Goal: Check status: Check status

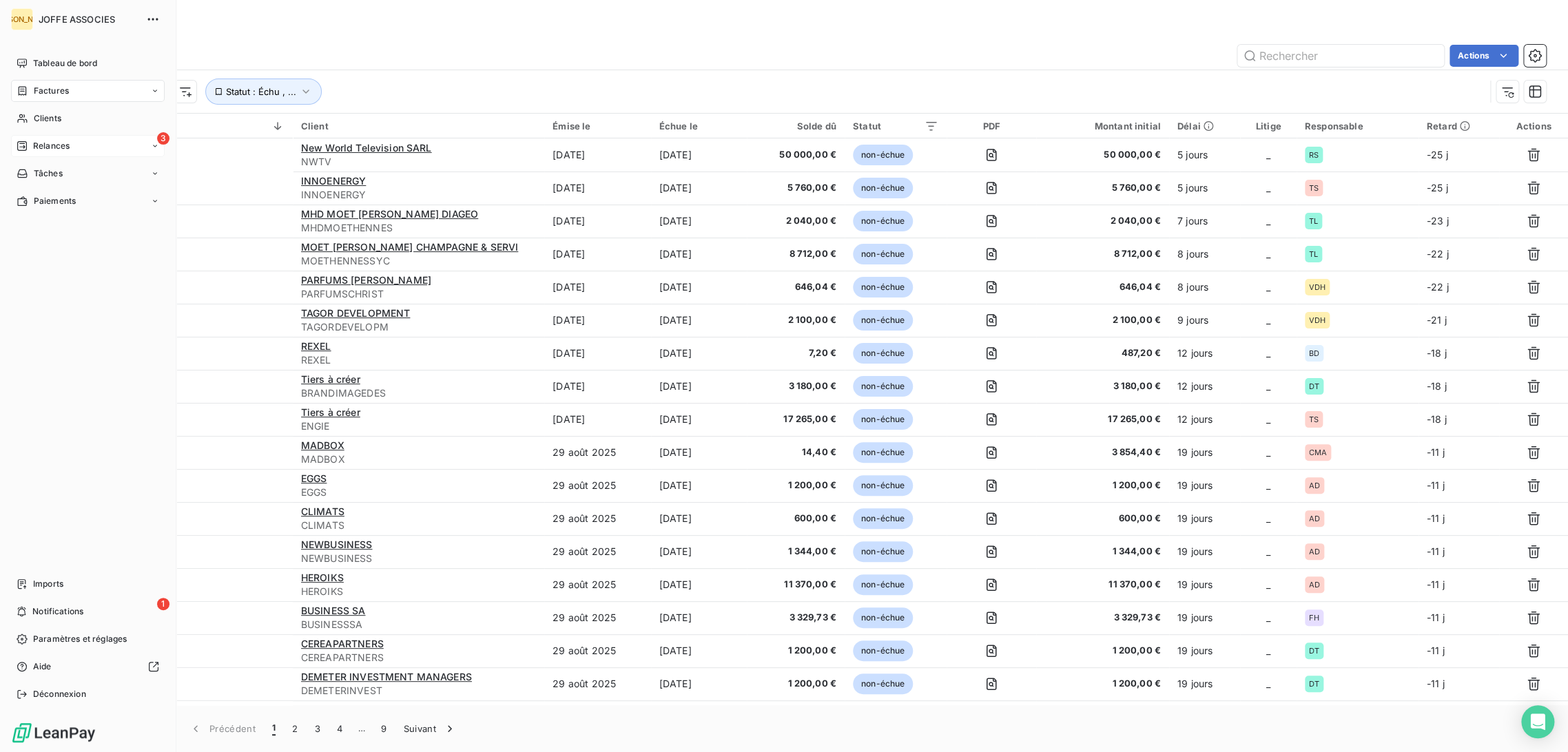
click at [78, 141] on div "3 Relances" at bounding box center [88, 146] width 154 height 22
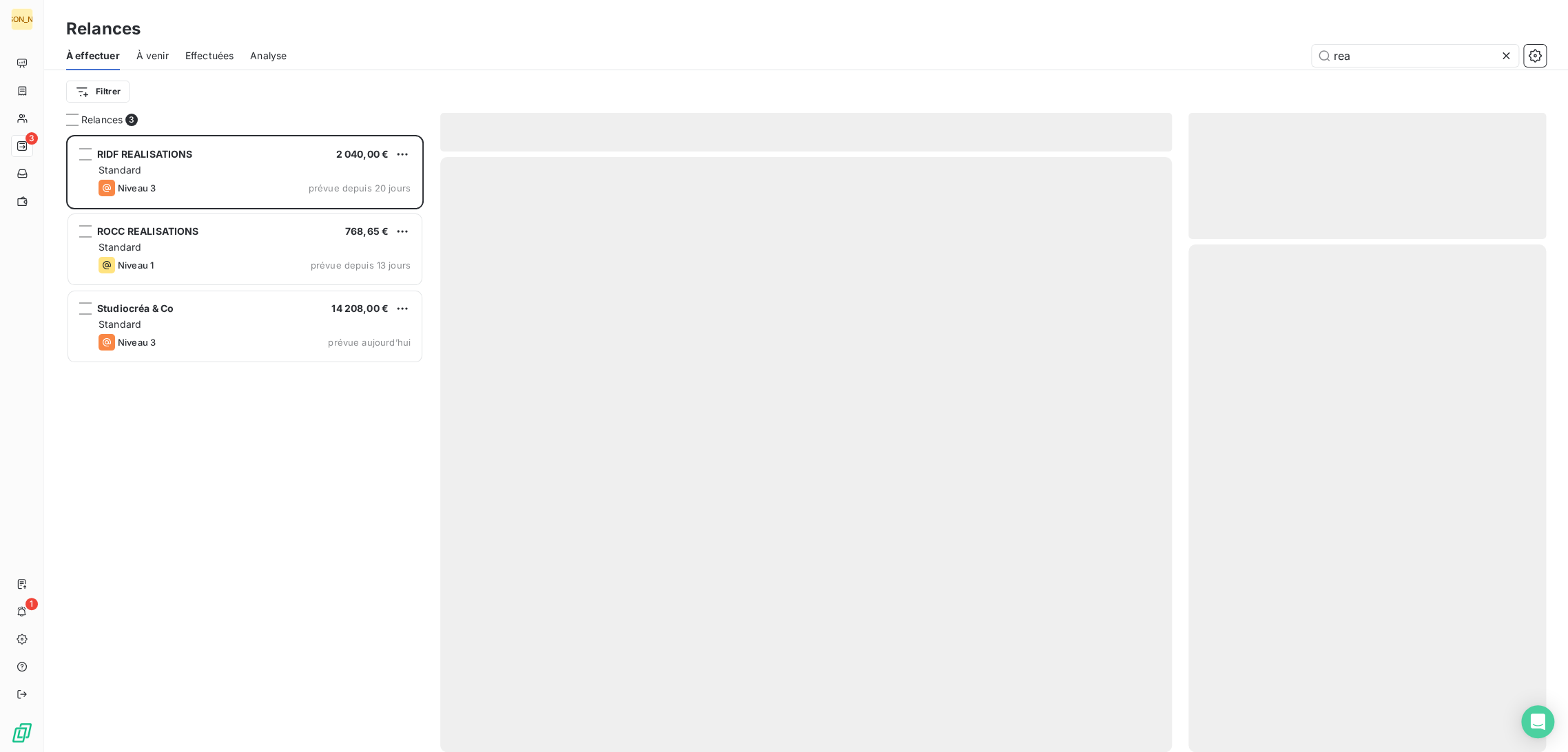
scroll to position [605, 346]
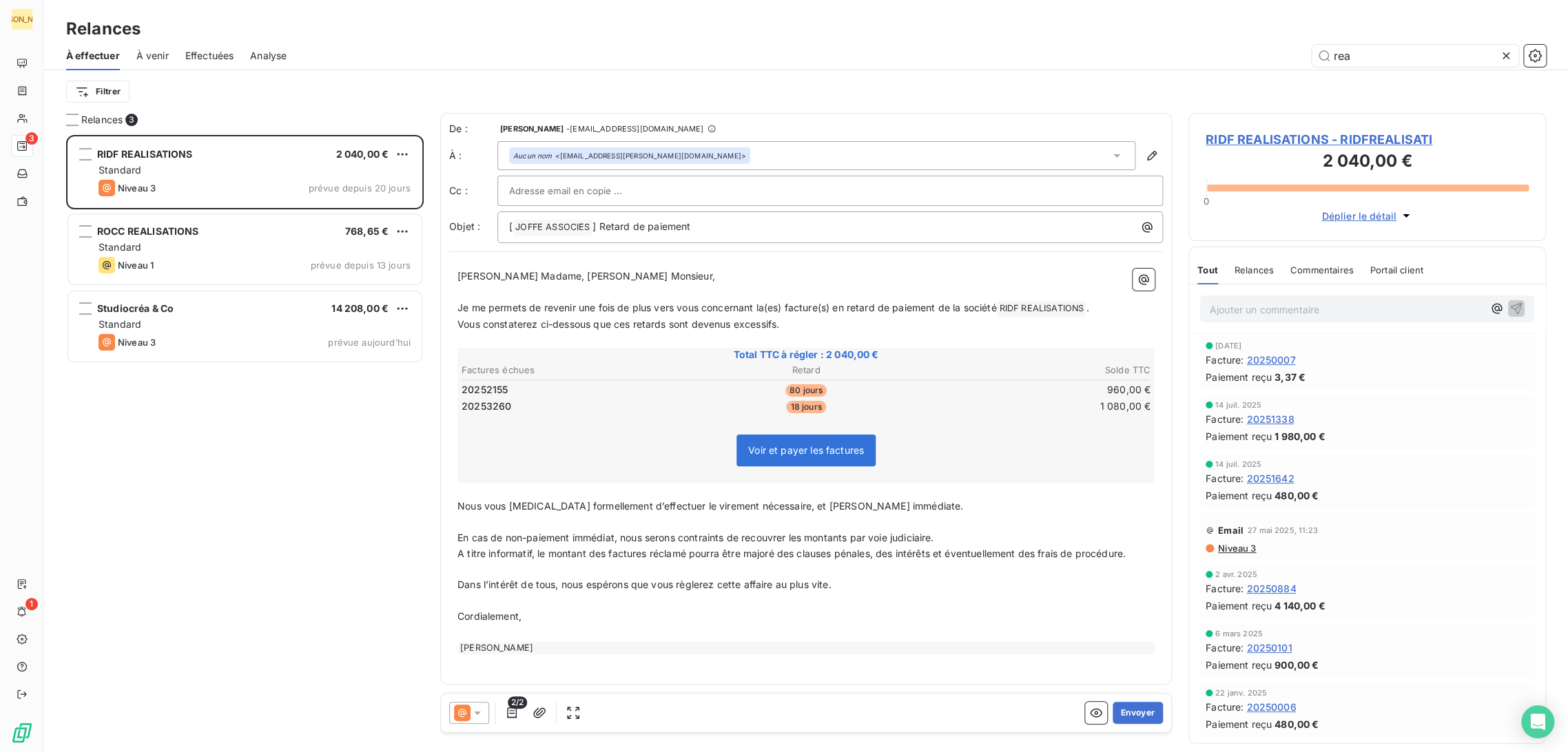
drag, startPoint x: 1357, startPoint y: 61, endPoint x: 1245, endPoint y: 54, distance: 112.2
click at [1245, 54] on div "rea" at bounding box center [925, 56] width 1243 height 22
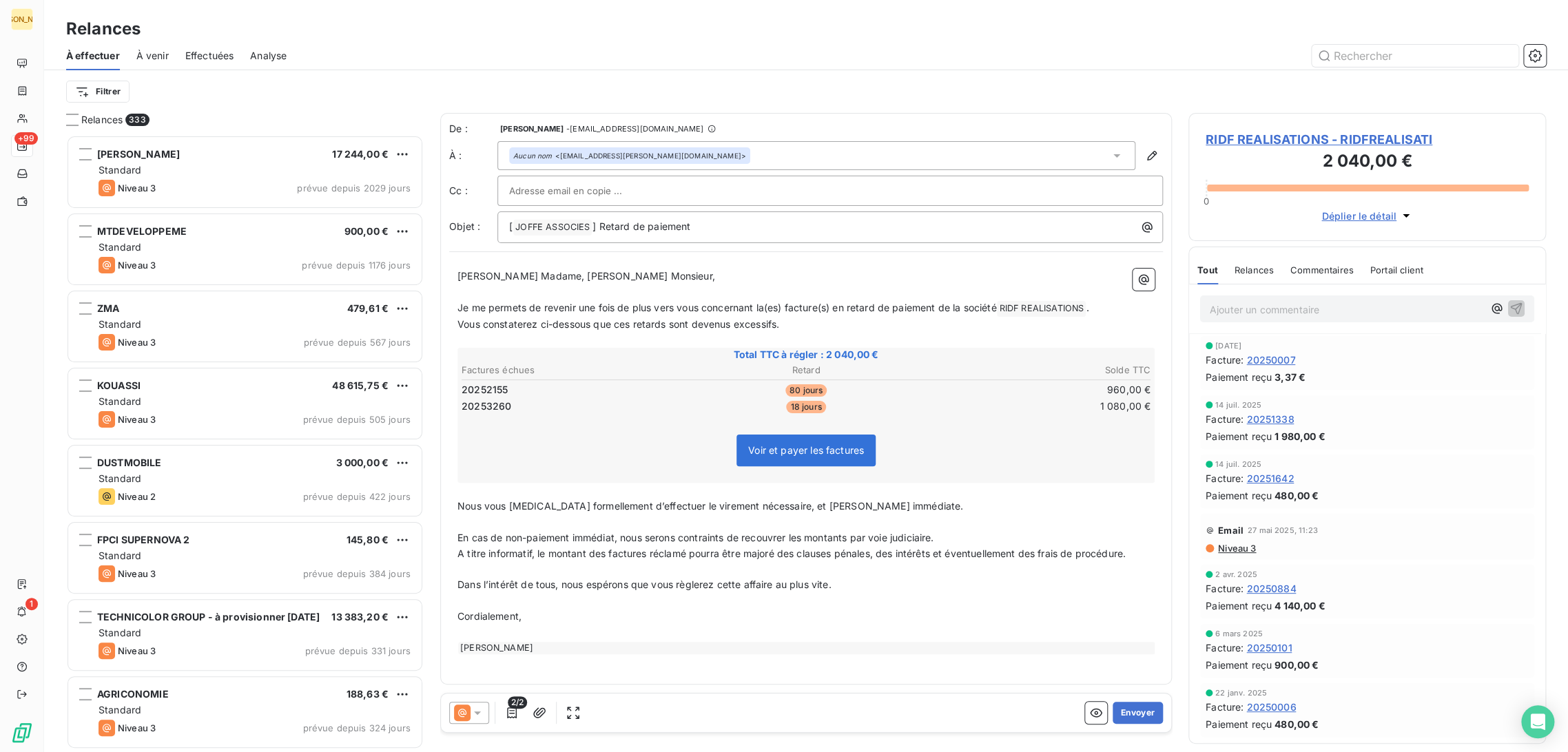
click at [156, 49] on span "À venir" at bounding box center [152, 56] width 32 height 14
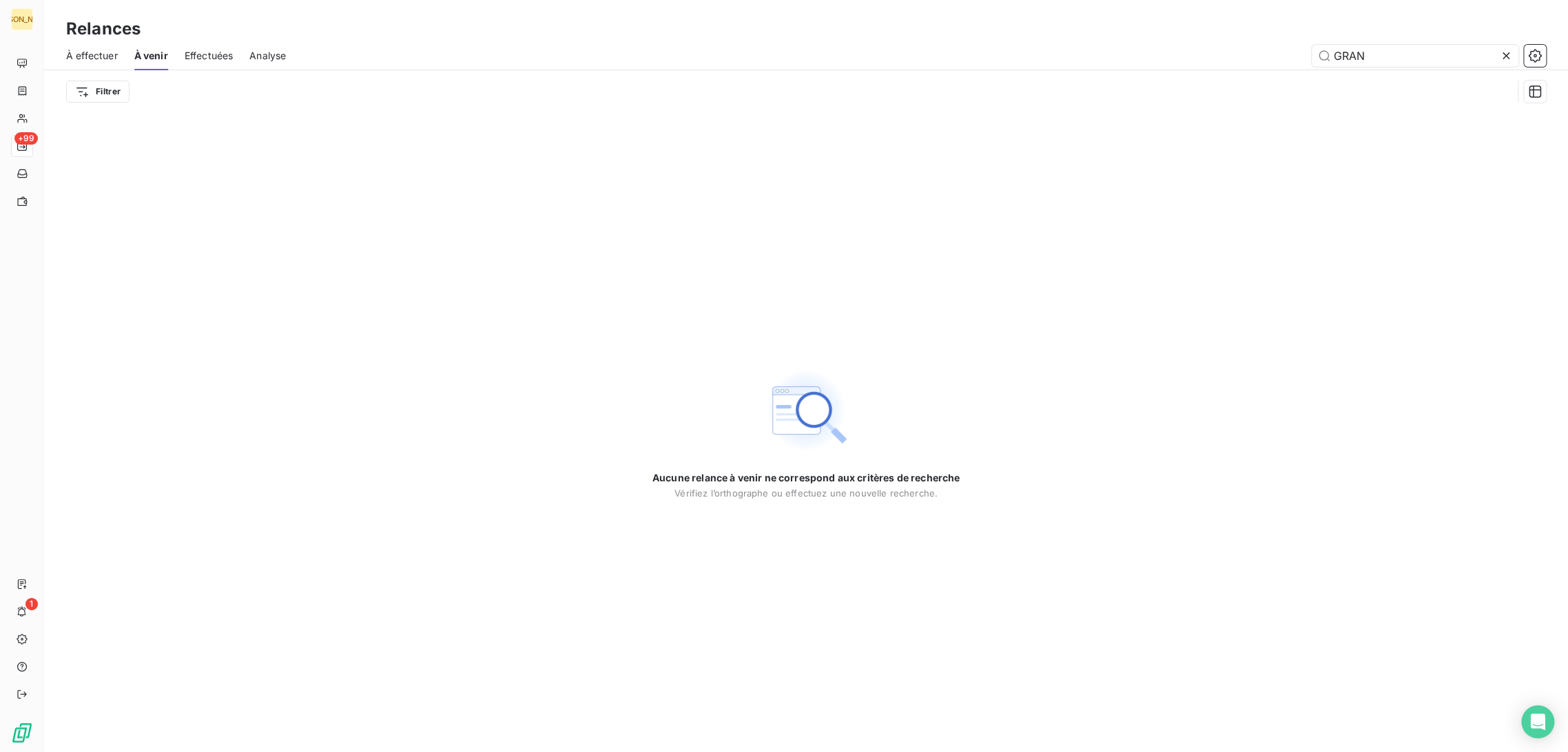
click at [212, 57] on span "Effectuées" at bounding box center [209, 56] width 49 height 14
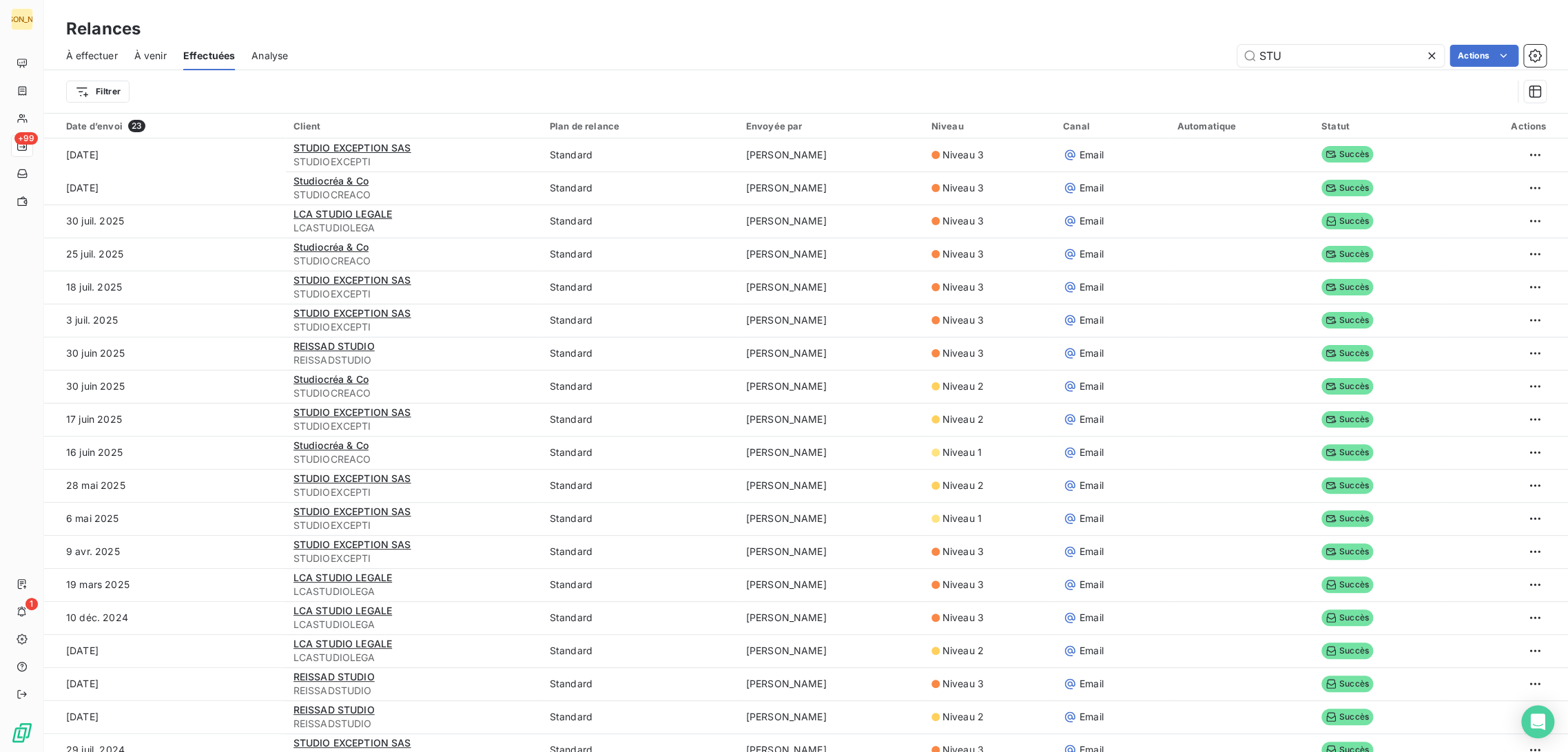
click at [102, 51] on span "À effectuer" at bounding box center [92, 56] width 51 height 14
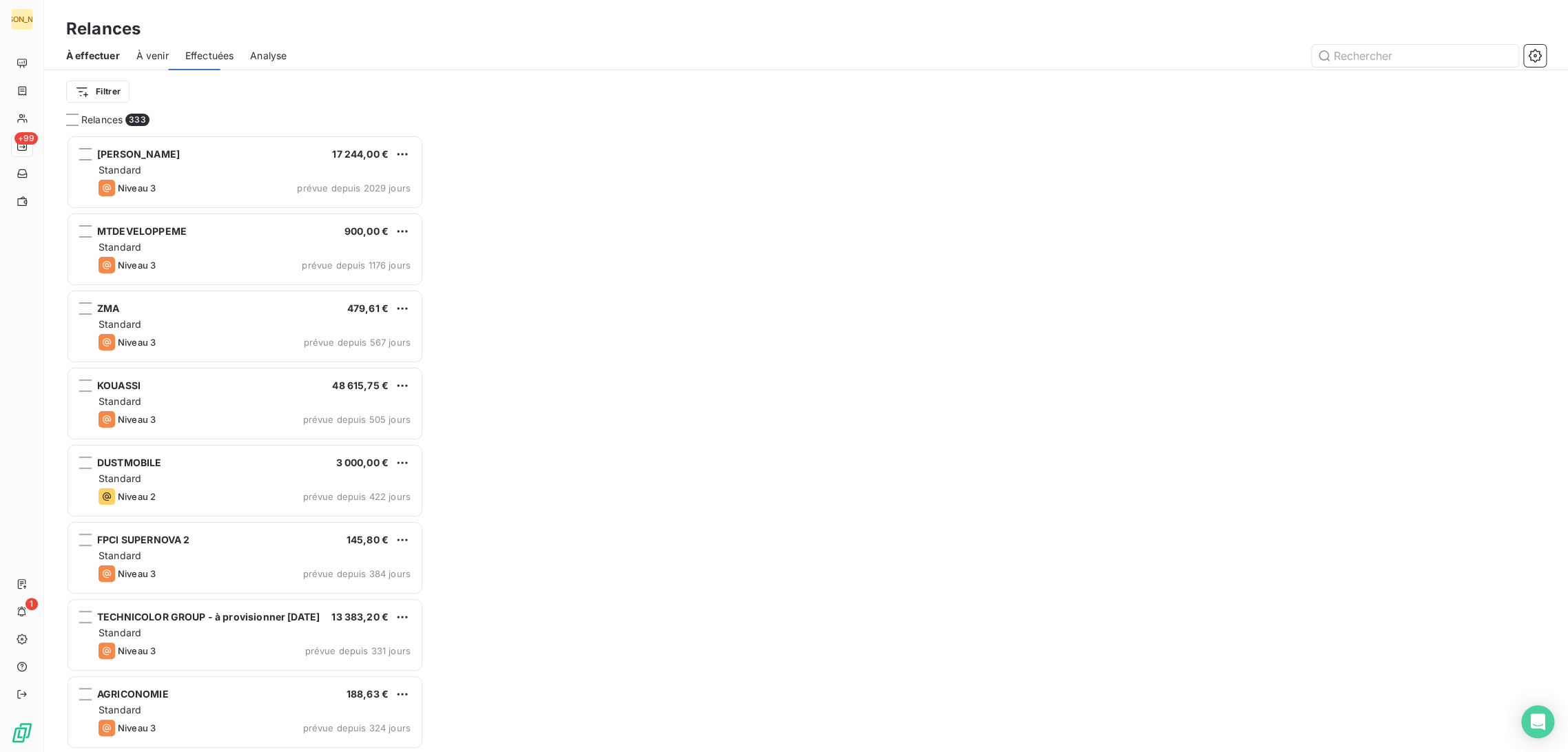
scroll to position [605, 346]
